Goal: Information Seeking & Learning: Learn about a topic

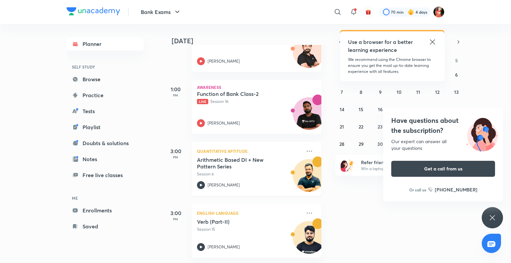
scroll to position [200, 0]
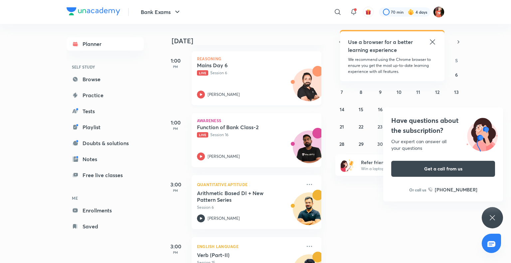
click at [201, 97] on icon at bounding box center [201, 95] width 8 height 8
click at [202, 93] on icon at bounding box center [201, 95] width 8 height 8
